Goal: Information Seeking & Learning: Learn about a topic

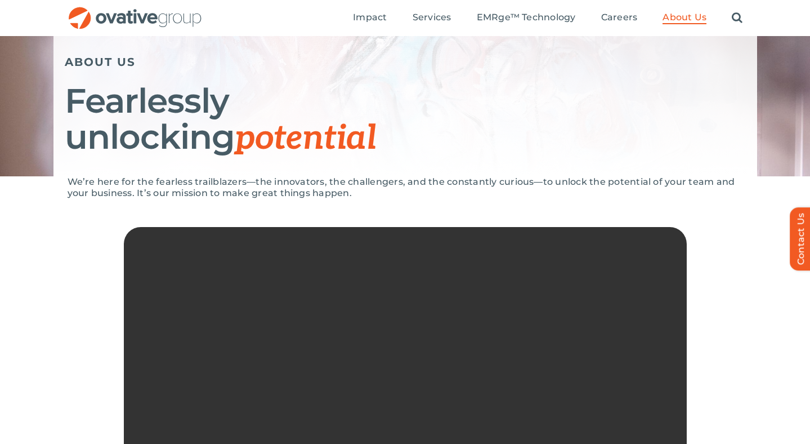
scroll to position [61, 0]
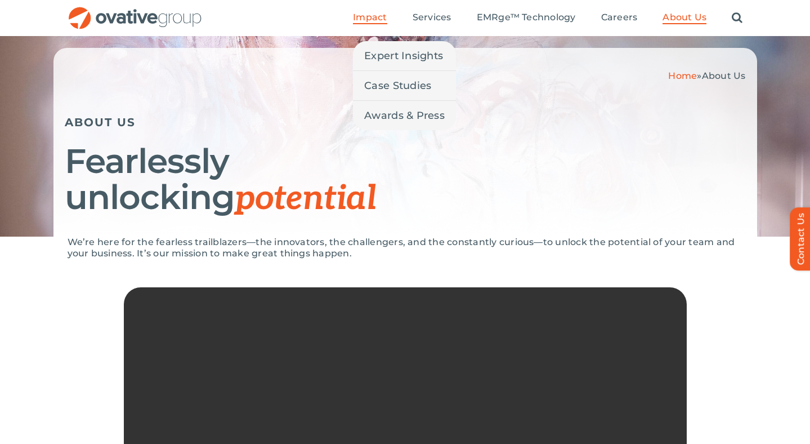
click at [377, 15] on span "Impact" at bounding box center [370, 17] width 34 height 11
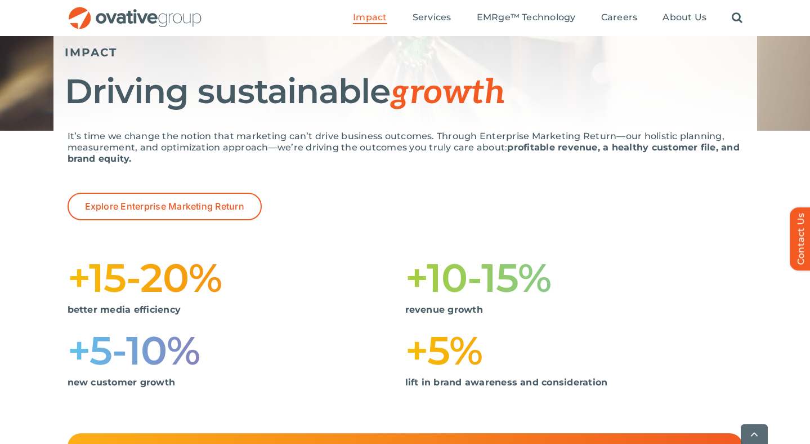
scroll to position [203, 0]
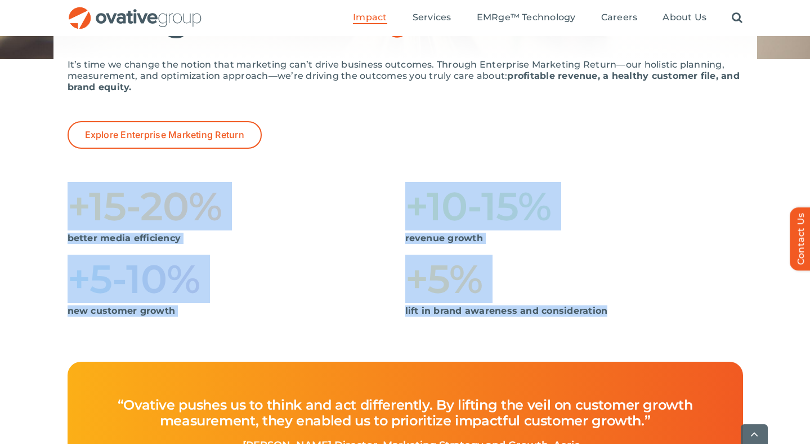
drag, startPoint x: 59, startPoint y: 205, endPoint x: 612, endPoint y: 312, distance: 563.3
click at [612, 312] on div "It’s time we change the notion that marketing can’t drive business outcomes. Th…" at bounding box center [405, 210] width 810 height 302
copy div "+15-20% better media efficiency +10-15% revenue growth +5-10% new customer grow…"
